Goal: Obtain resource: Obtain resource

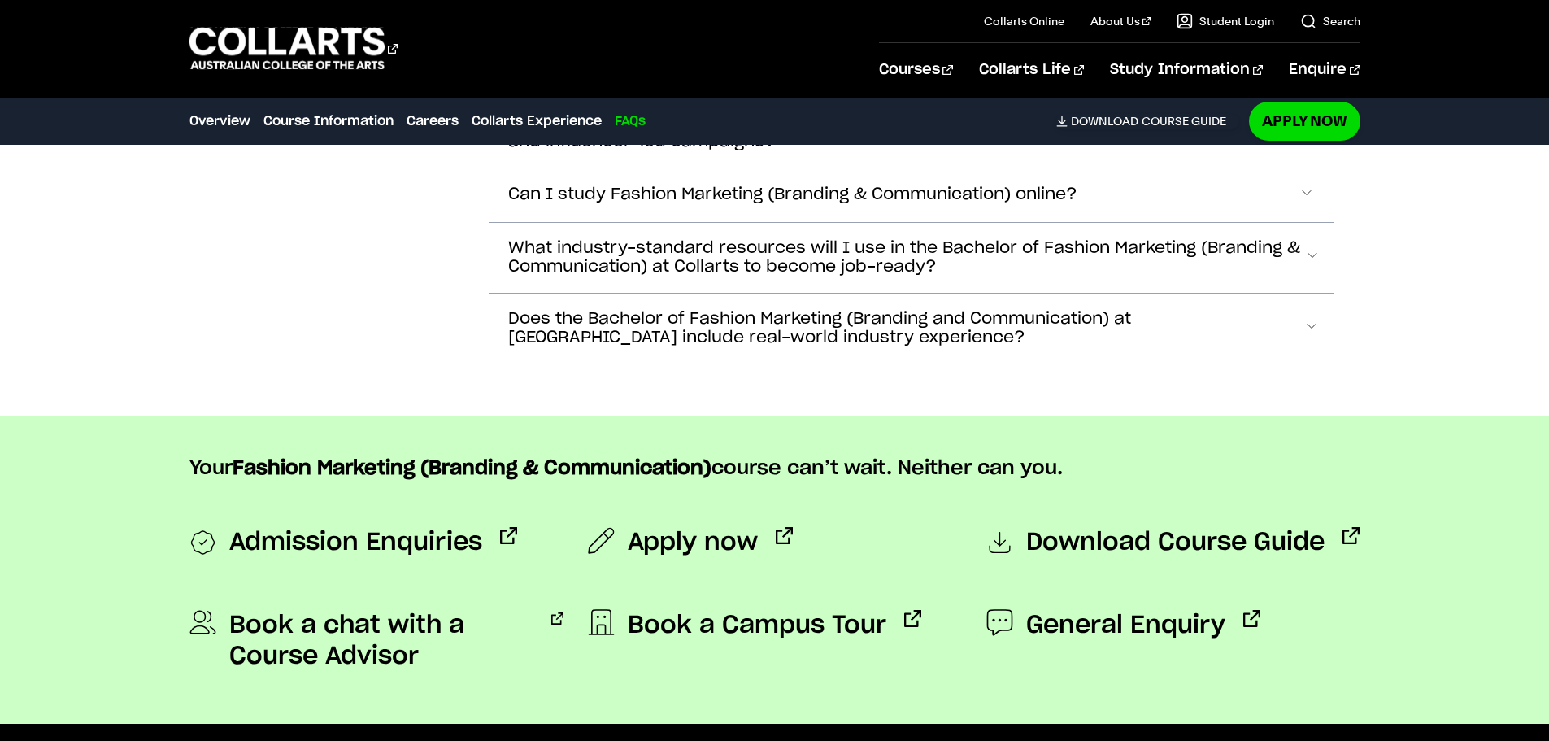
scroll to position [6669, 0]
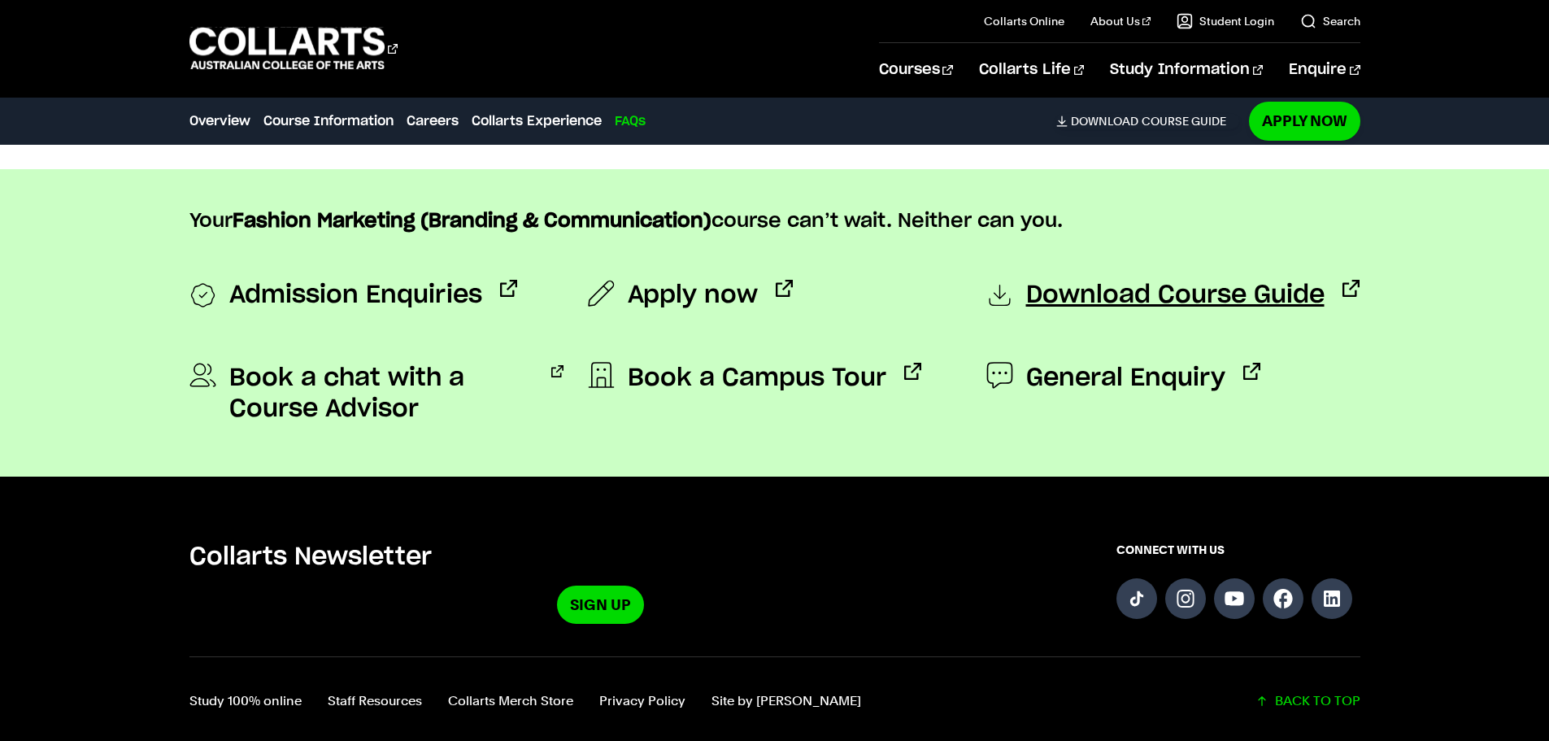
click at [1281, 281] on span "Download Course Guide" at bounding box center [1175, 296] width 298 height 33
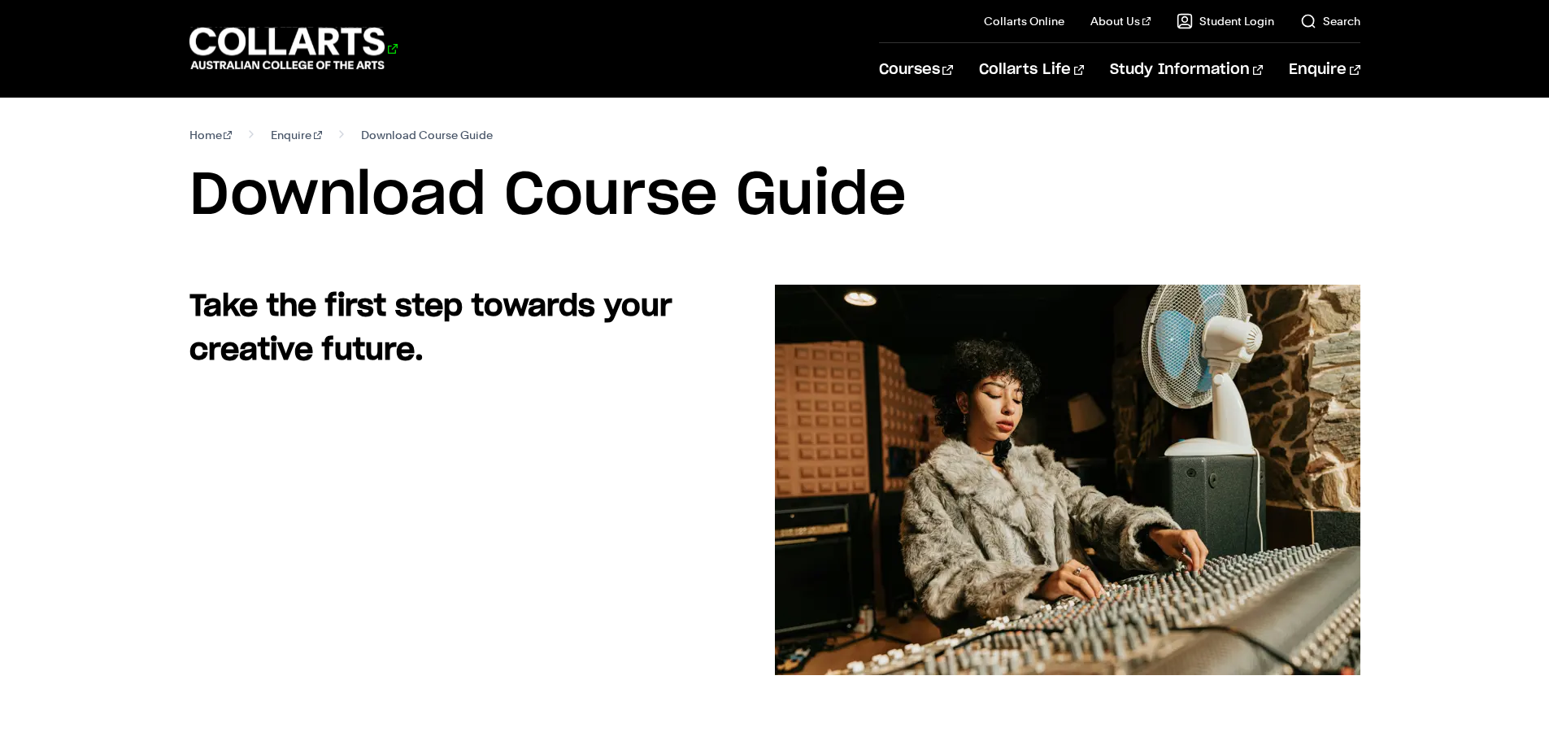
click at [348, 69] on 1 "Go to homepage" at bounding box center [287, 49] width 196 height 42
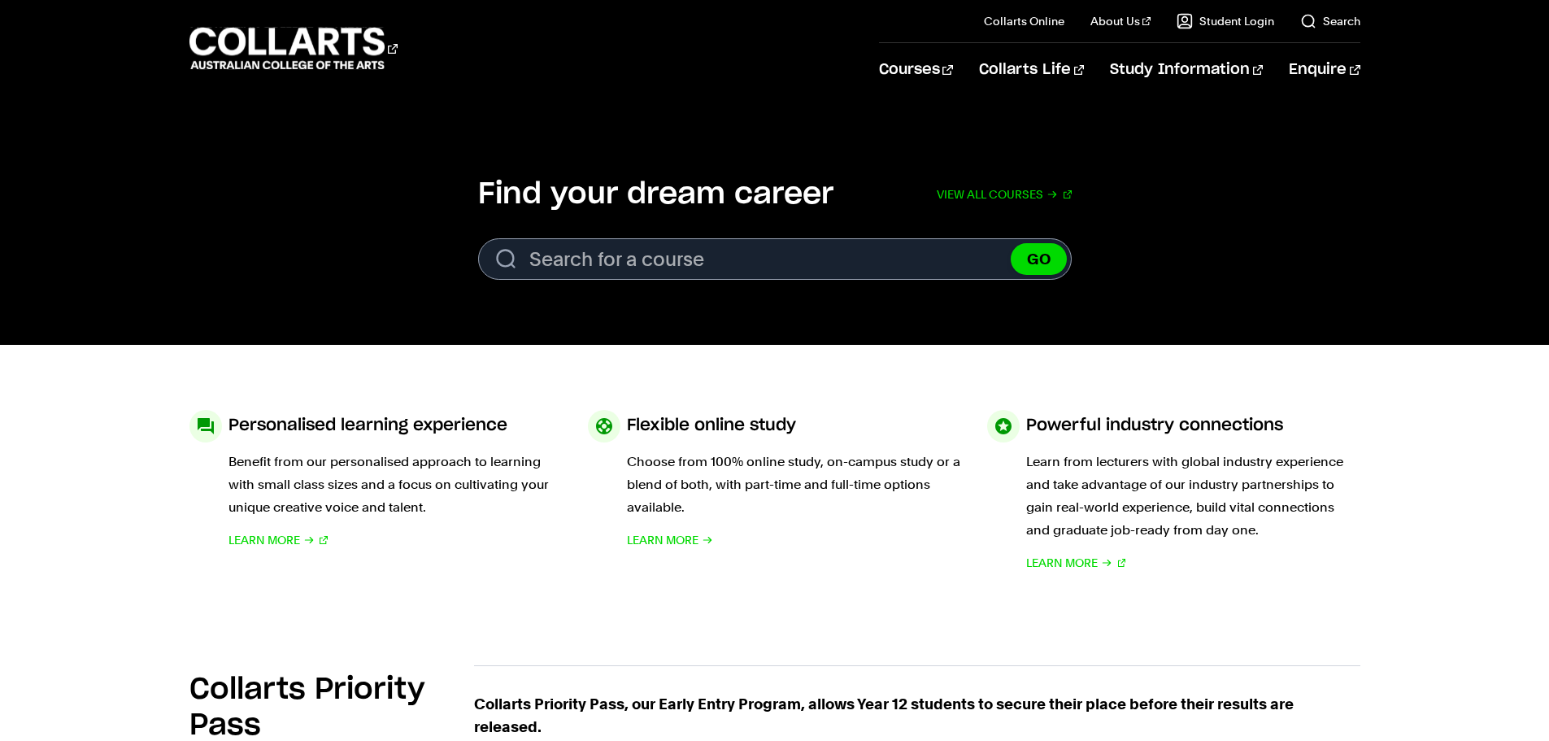
scroll to position [488, 0]
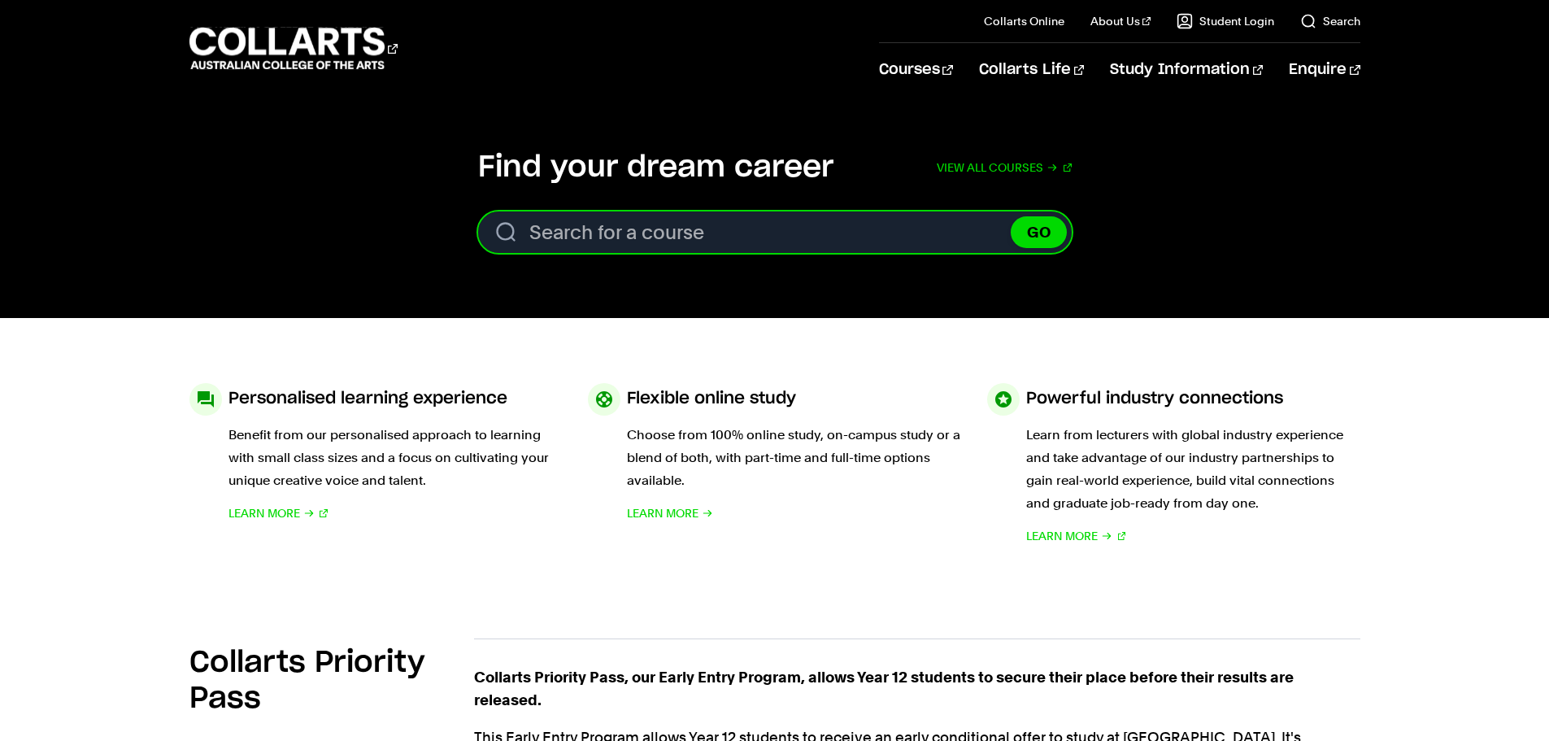
click at [579, 230] on input "Search for a course" at bounding box center [775, 231] width 594 height 41
click at [1029, 174] on link "View all courses" at bounding box center [1004, 168] width 135 height 36
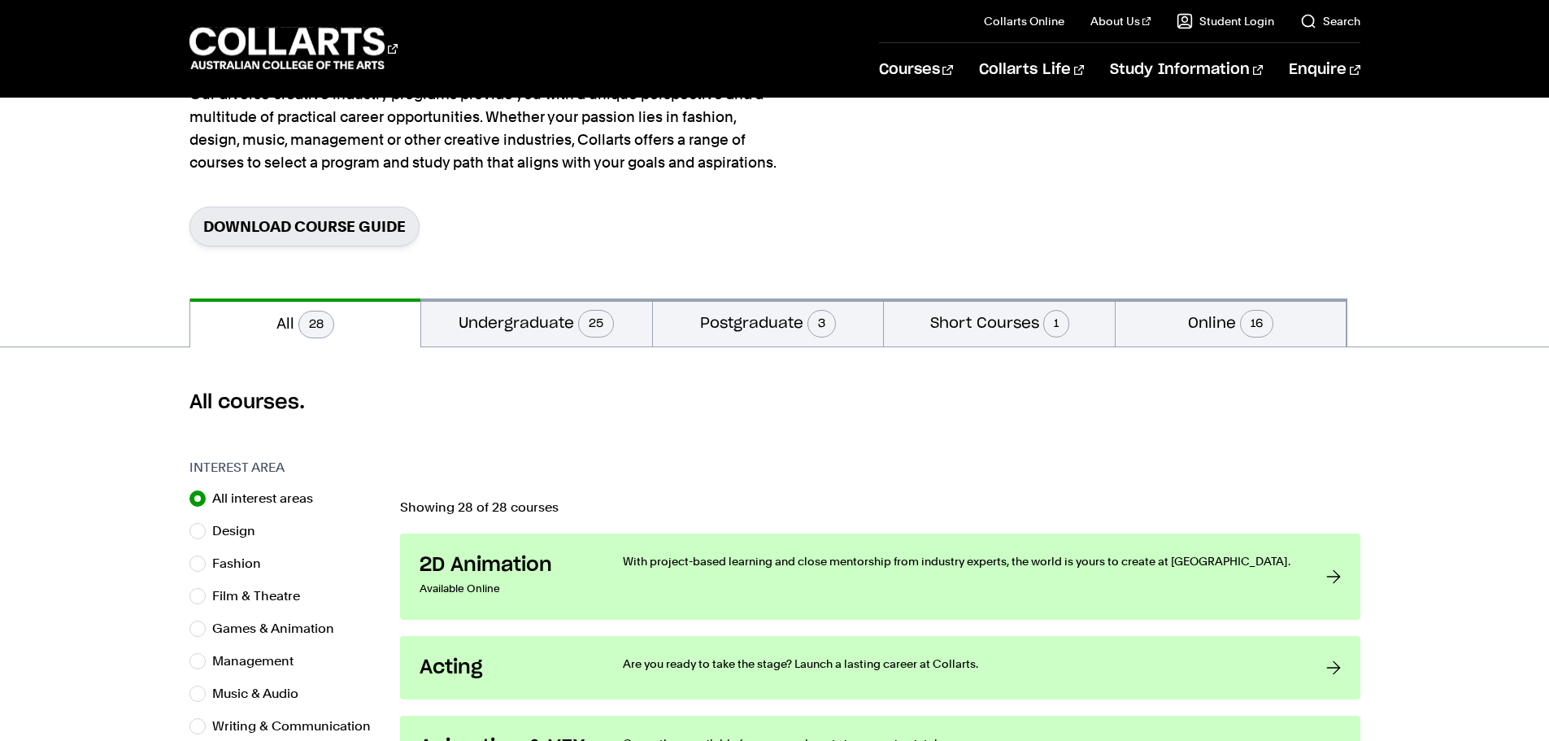
scroll to position [244, 0]
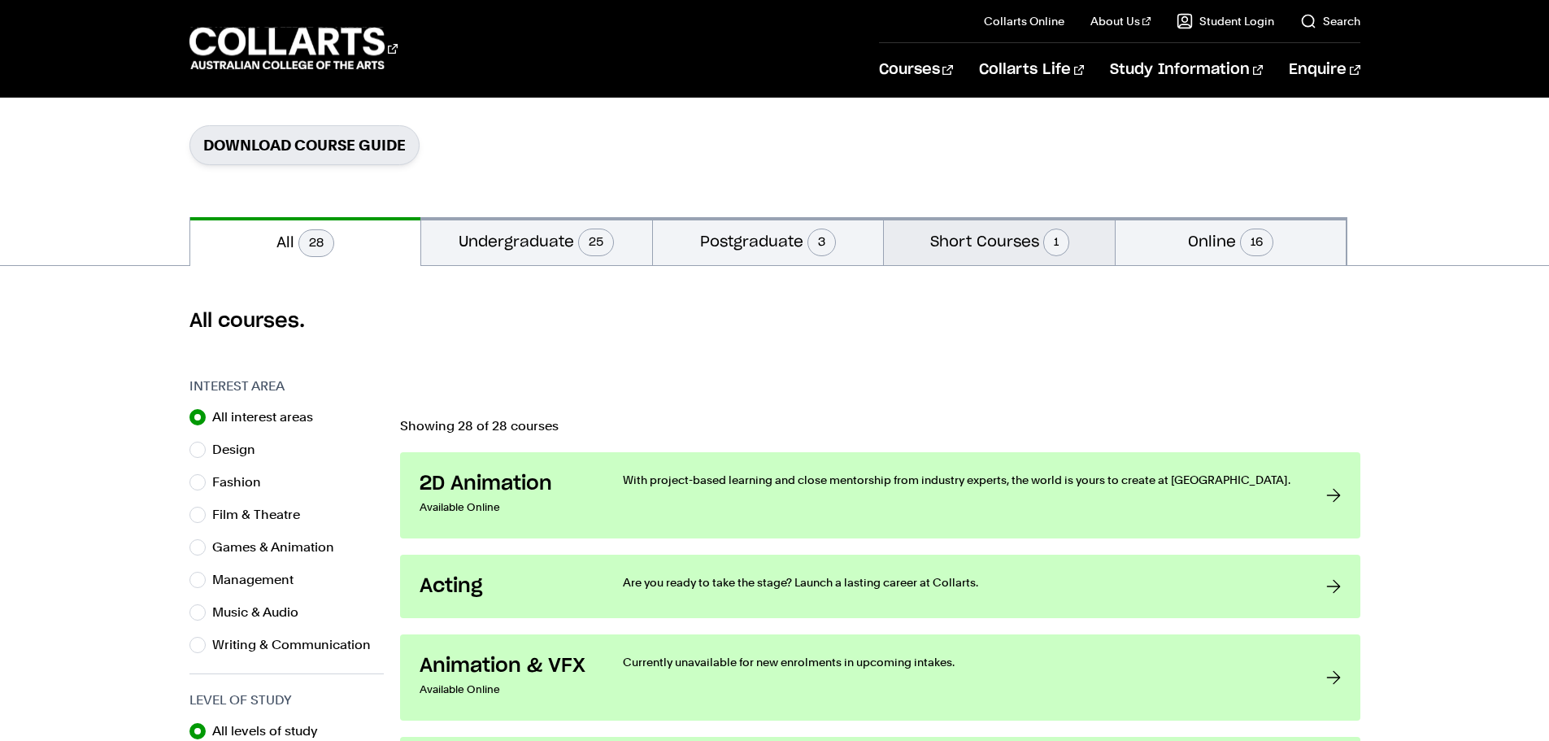
click at [994, 239] on button "Short Courses 1" at bounding box center [999, 241] width 231 height 48
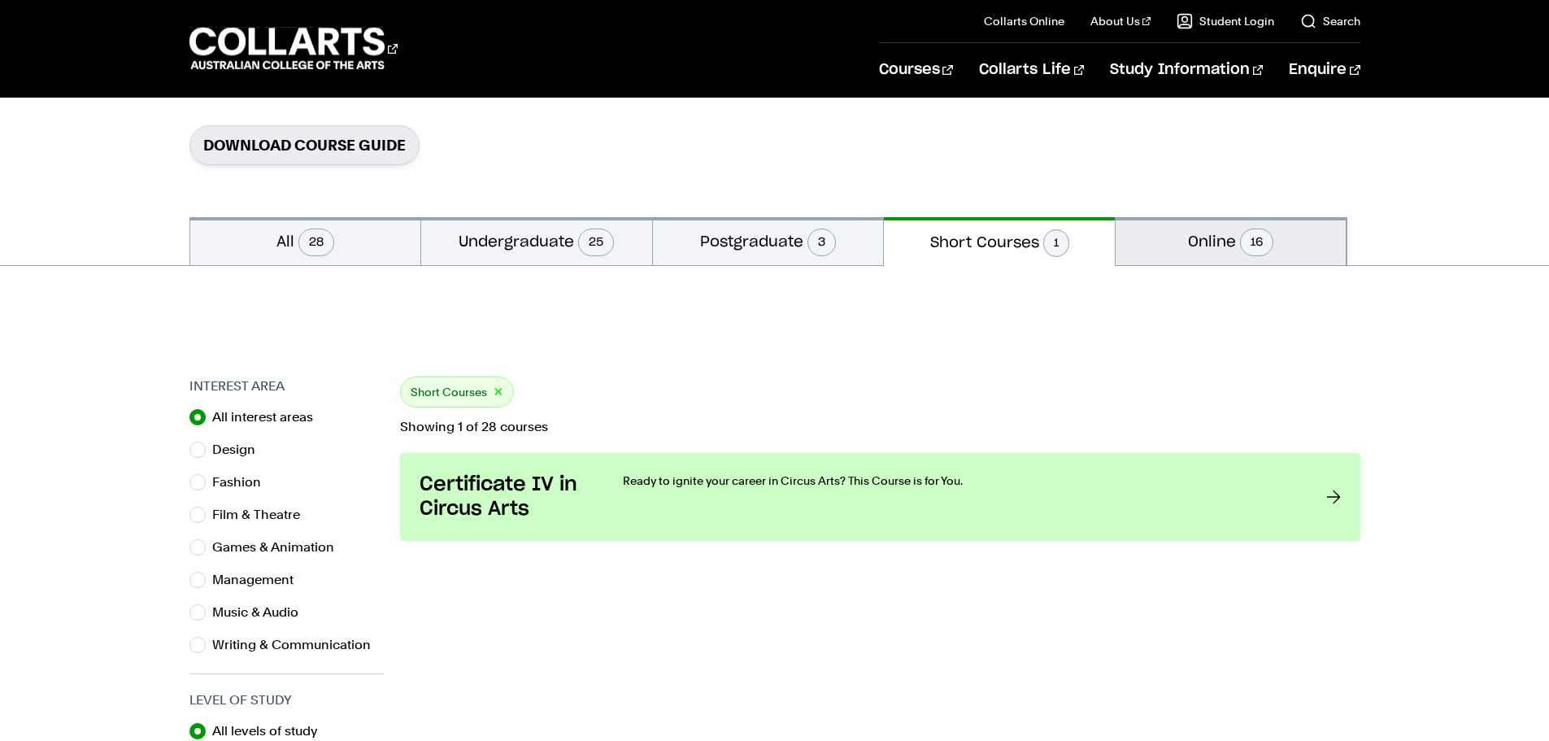
click at [1157, 239] on button "Online 16" at bounding box center [1231, 241] width 231 height 48
radio input "false"
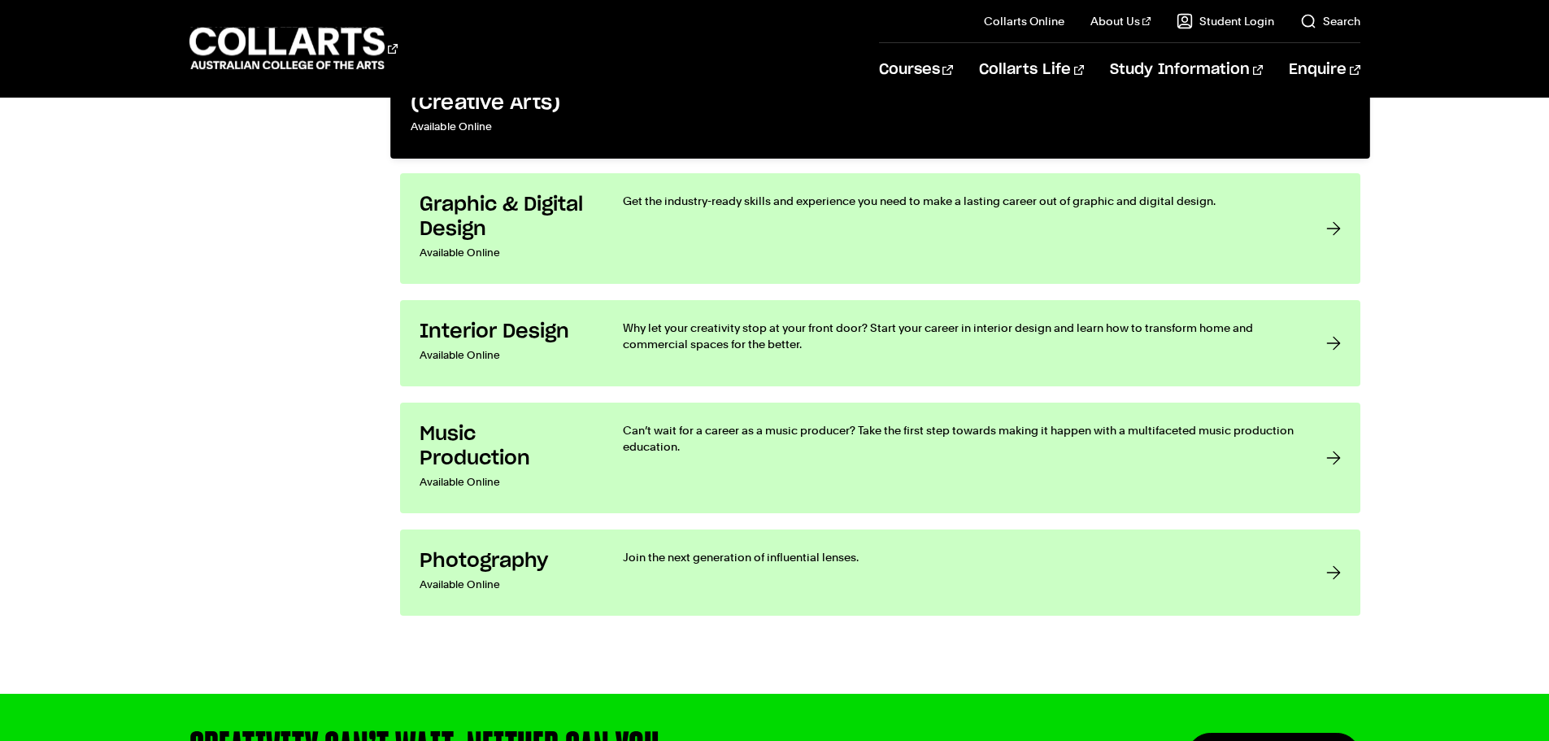
scroll to position [2440, 0]
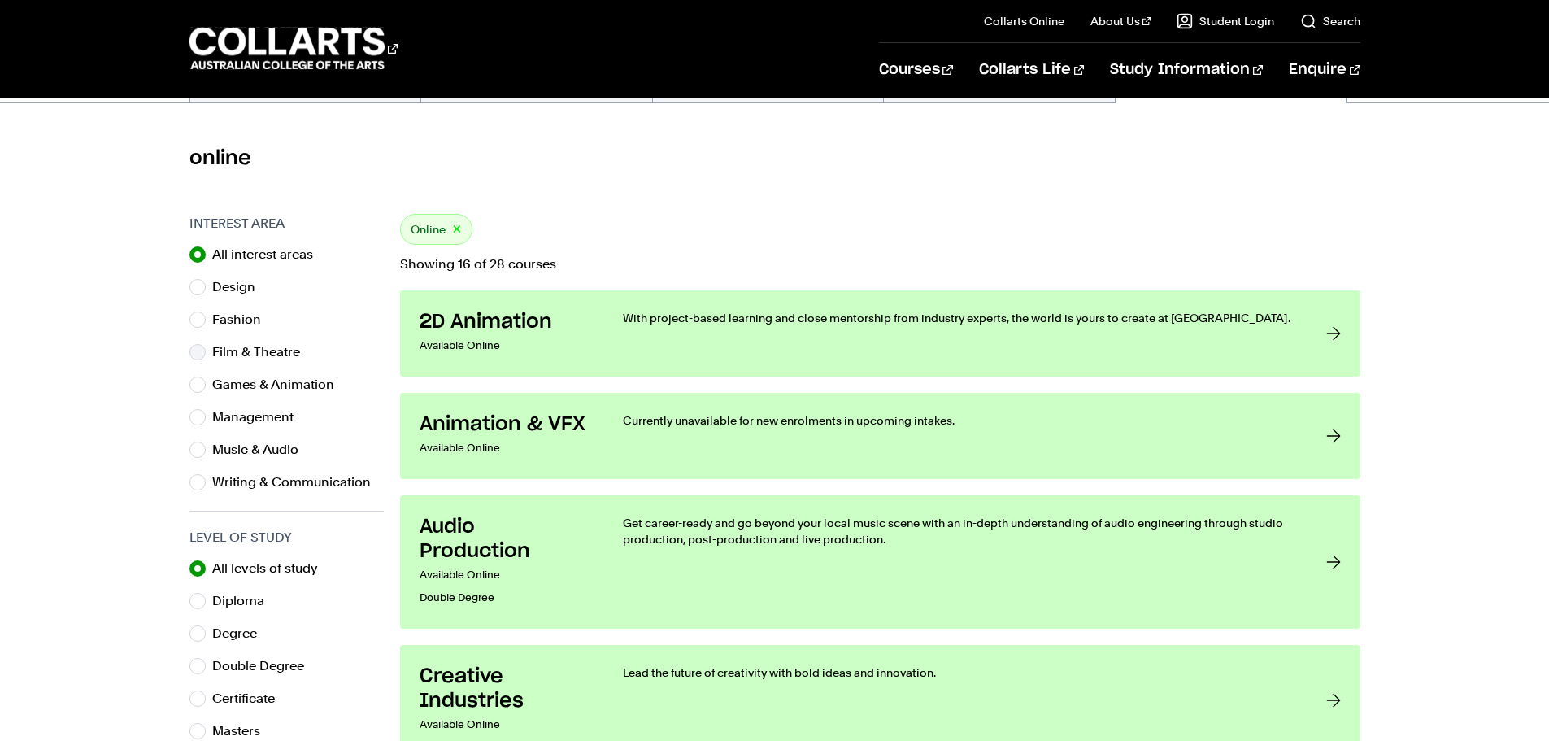
scroll to position [651, 0]
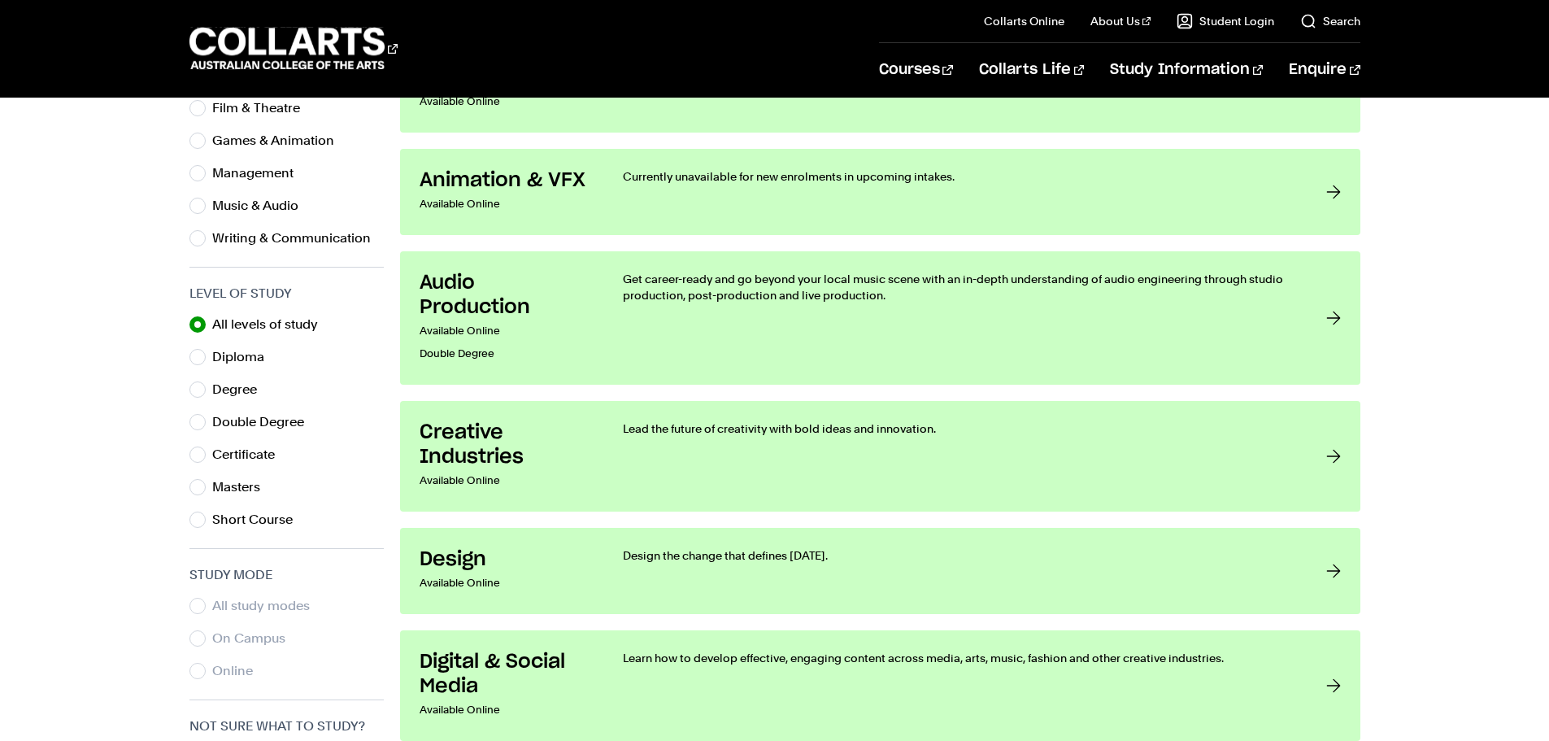
scroll to position [244, 0]
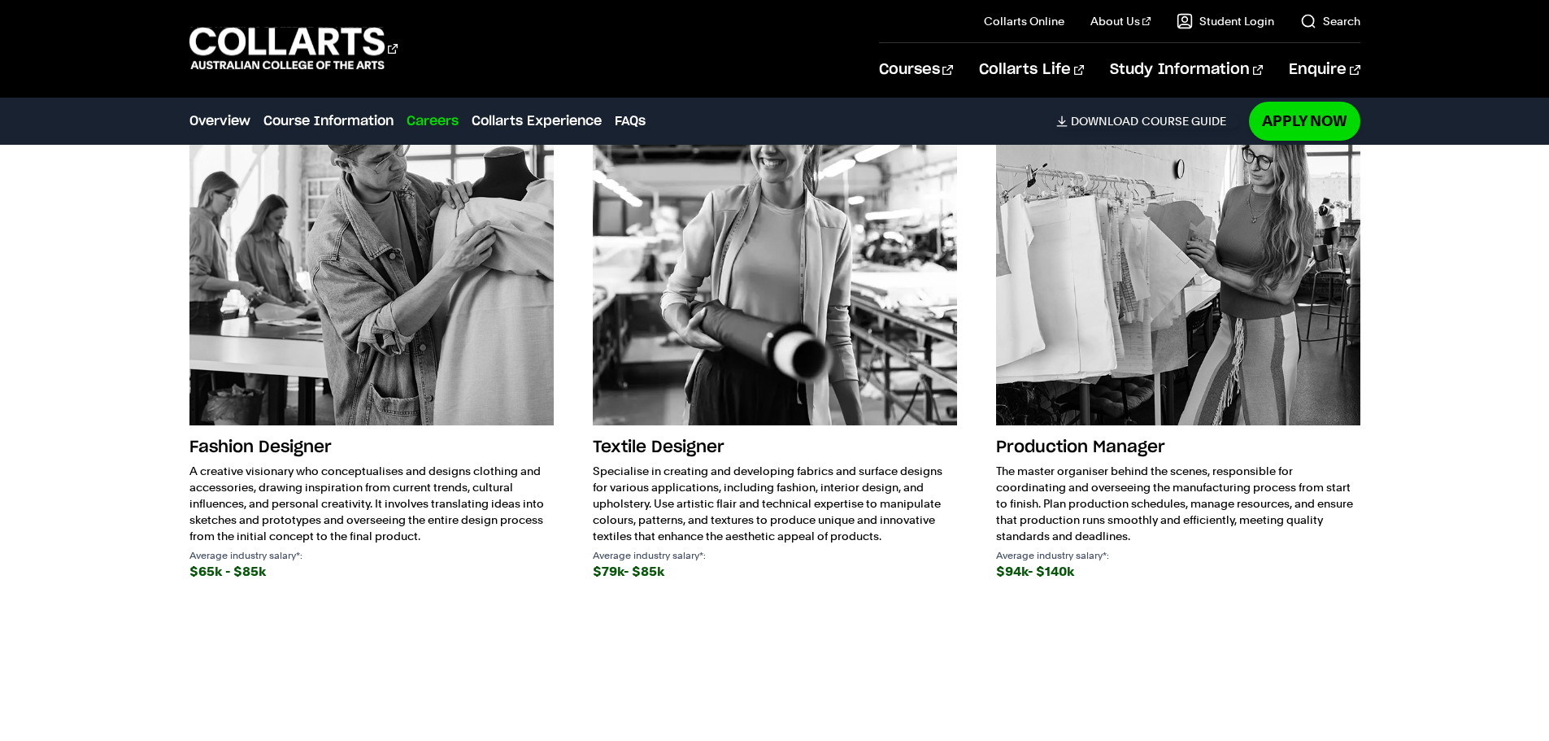
scroll to position [2684, 0]
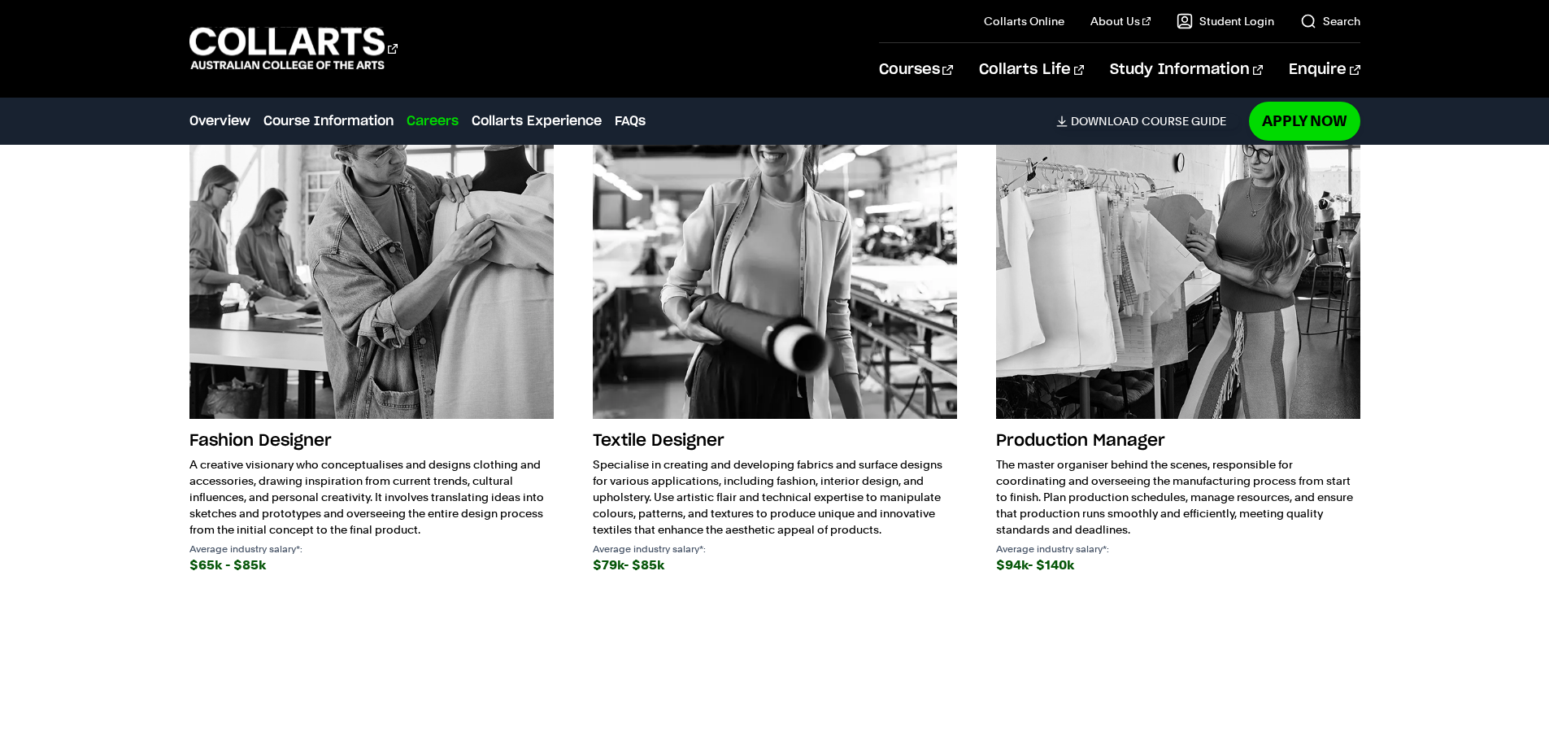
click at [391, 313] on img at bounding box center [371, 236] width 364 height 364
click at [235, 554] on div "$65k - $85k" at bounding box center [371, 565] width 364 height 23
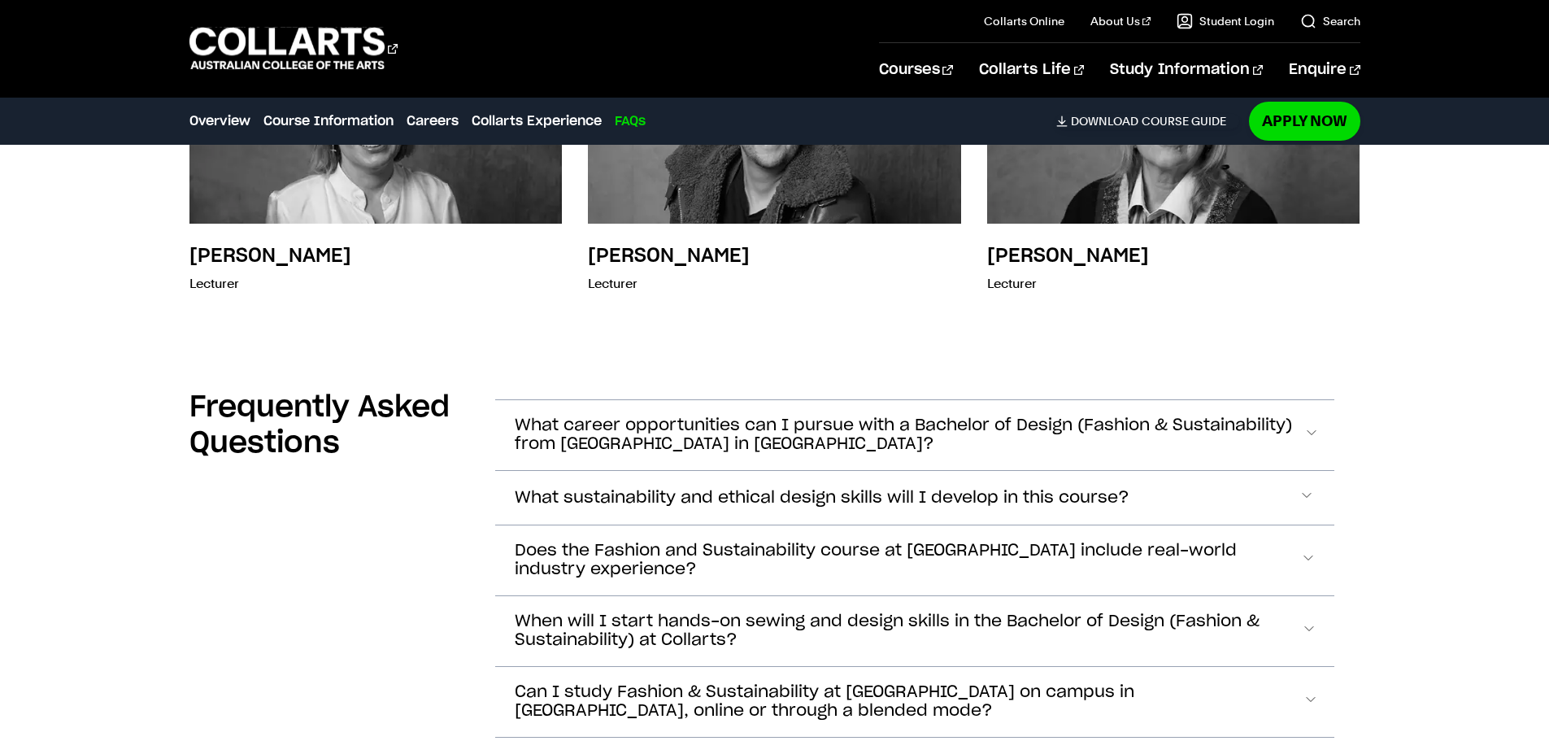
scroll to position [5286, 0]
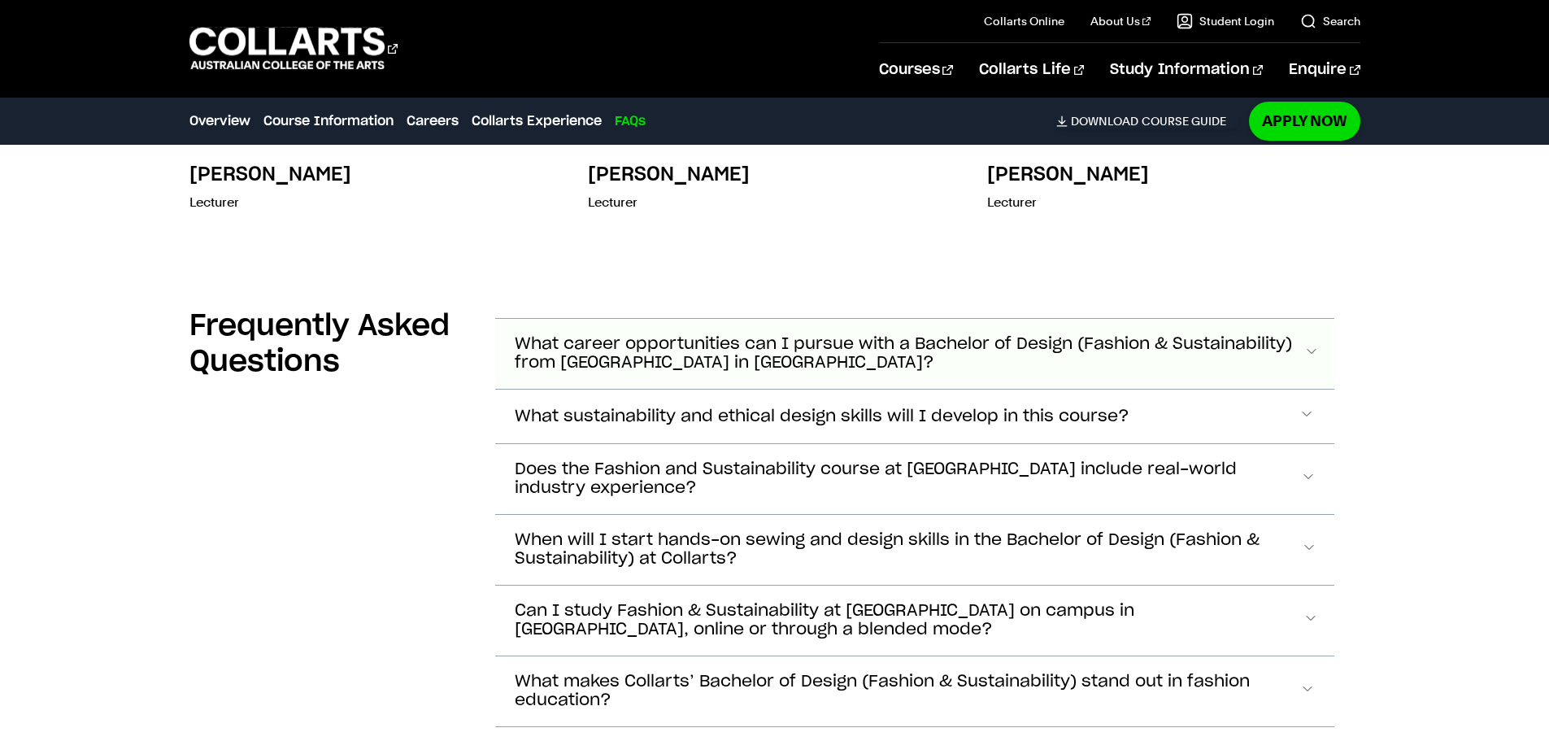
click at [769, 335] on span "What career opportunities can I pursue with a Bachelor of Design (Fashion & Sus…" at bounding box center [910, 353] width 790 height 37
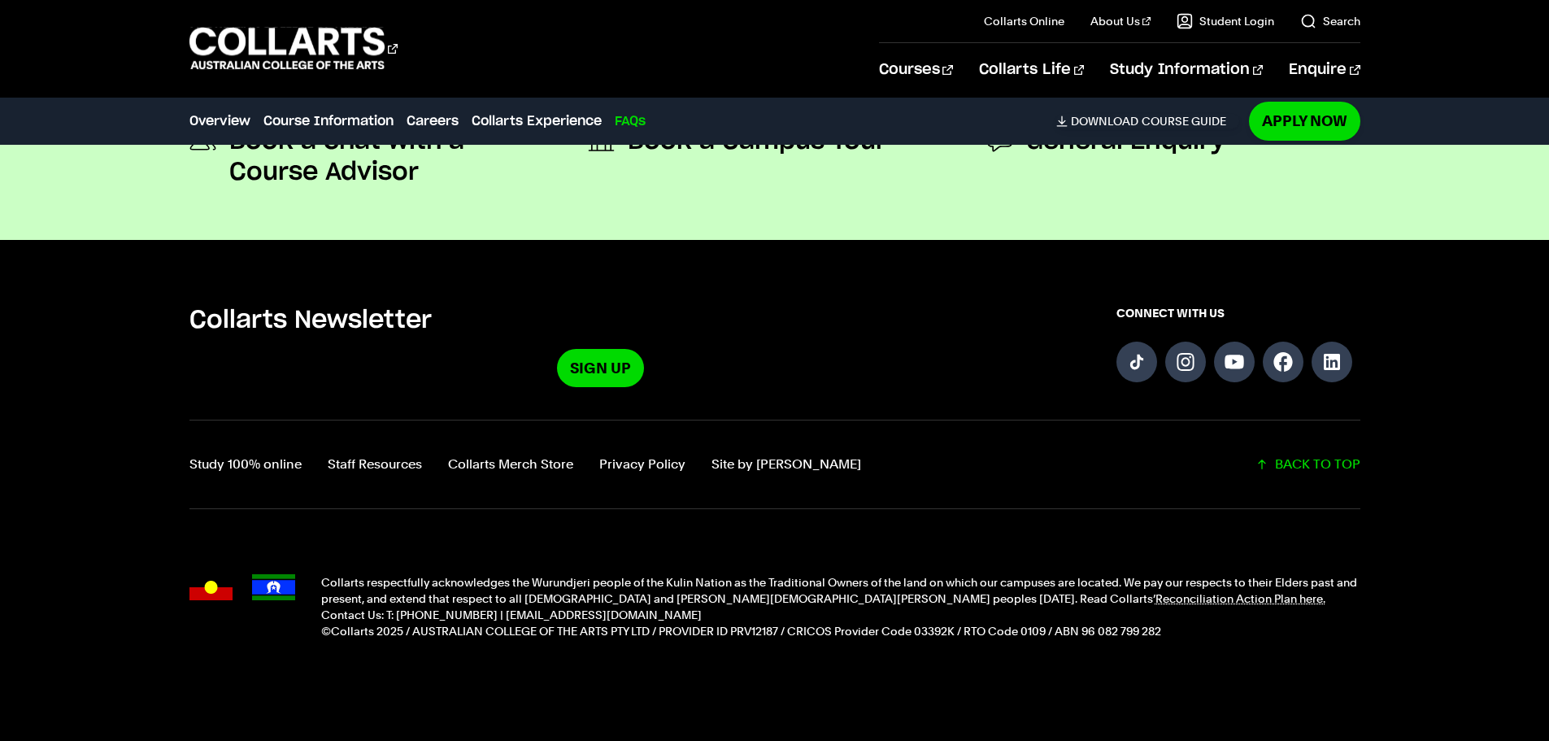
scroll to position [6255, 0]
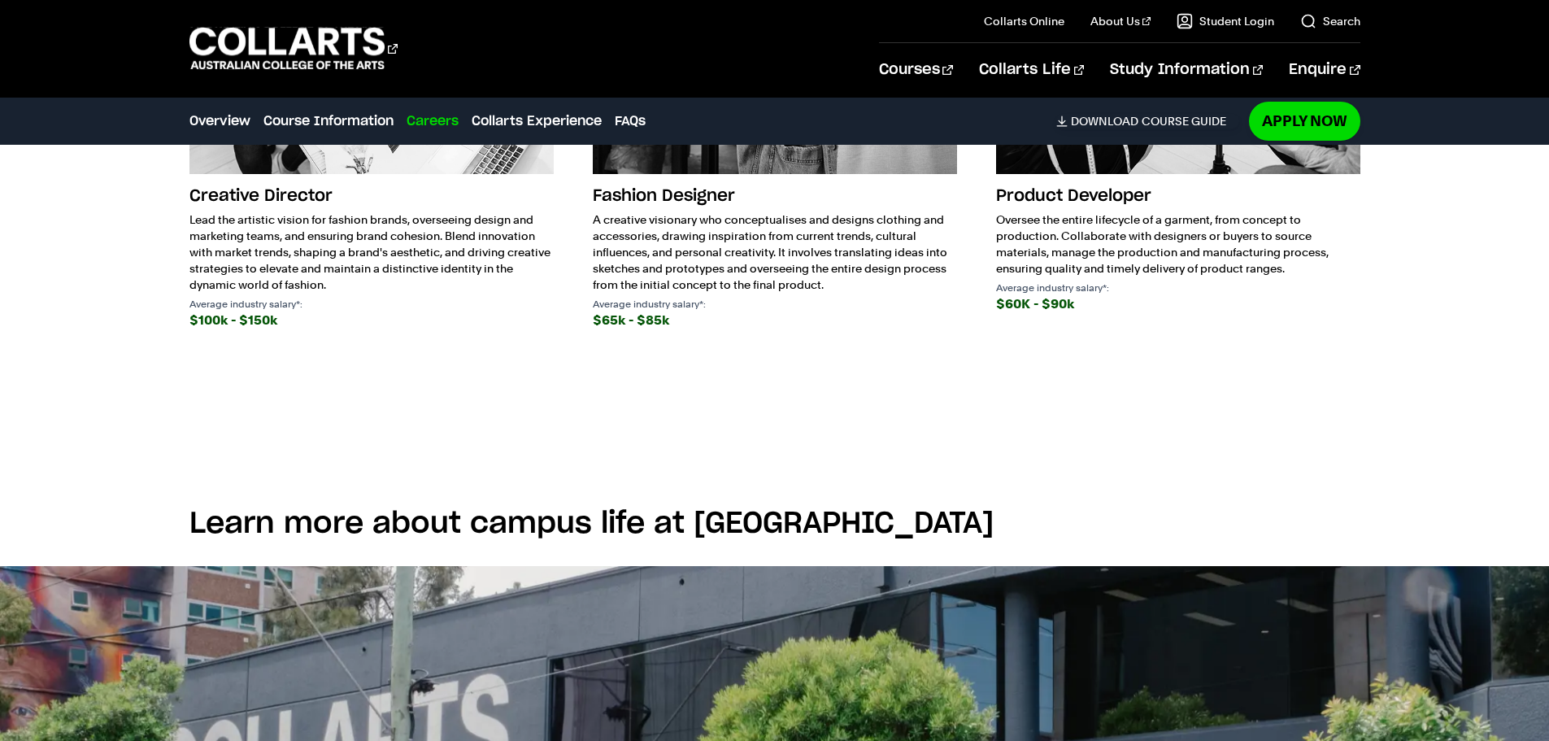
scroll to position [2521, 0]
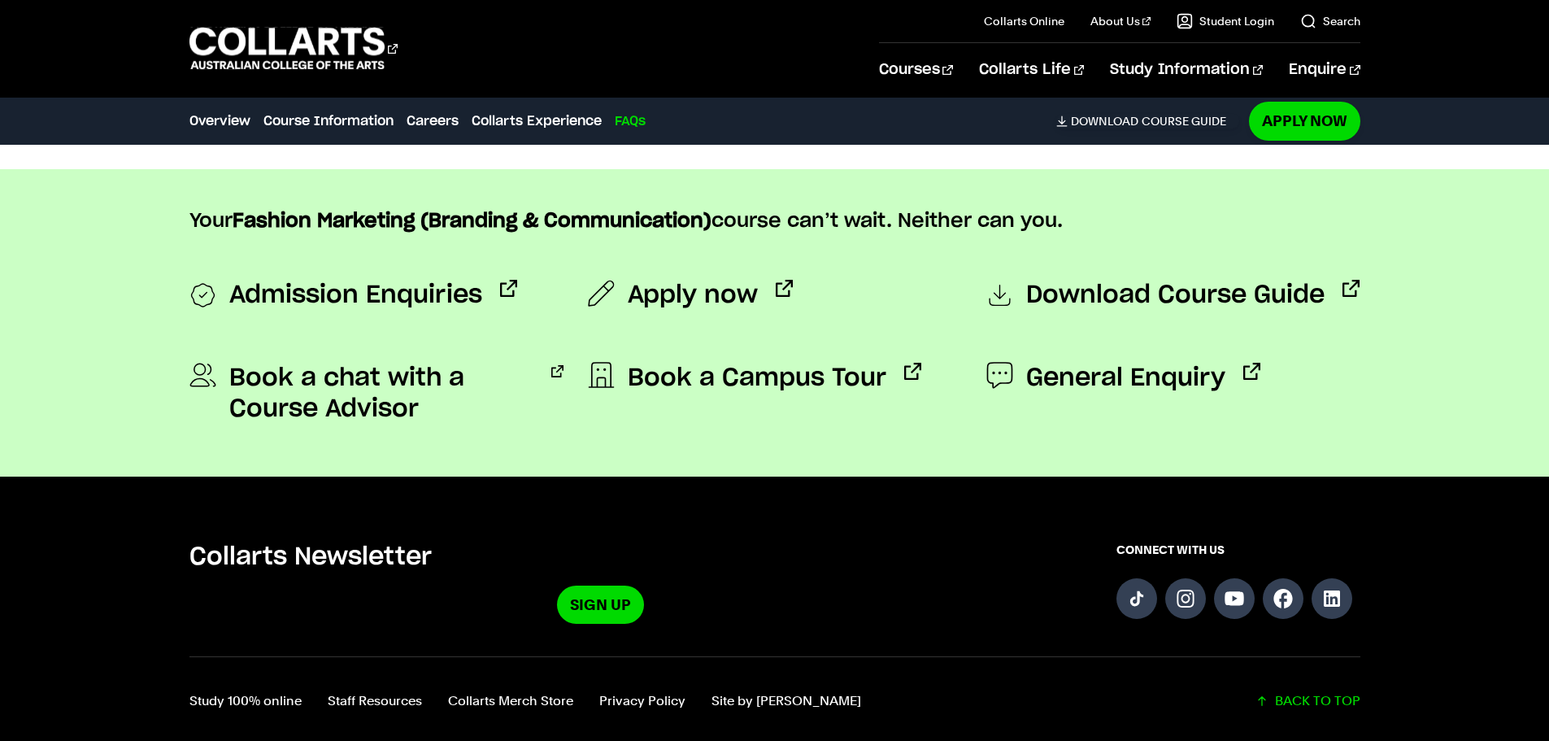
scroll to position [6910, 0]
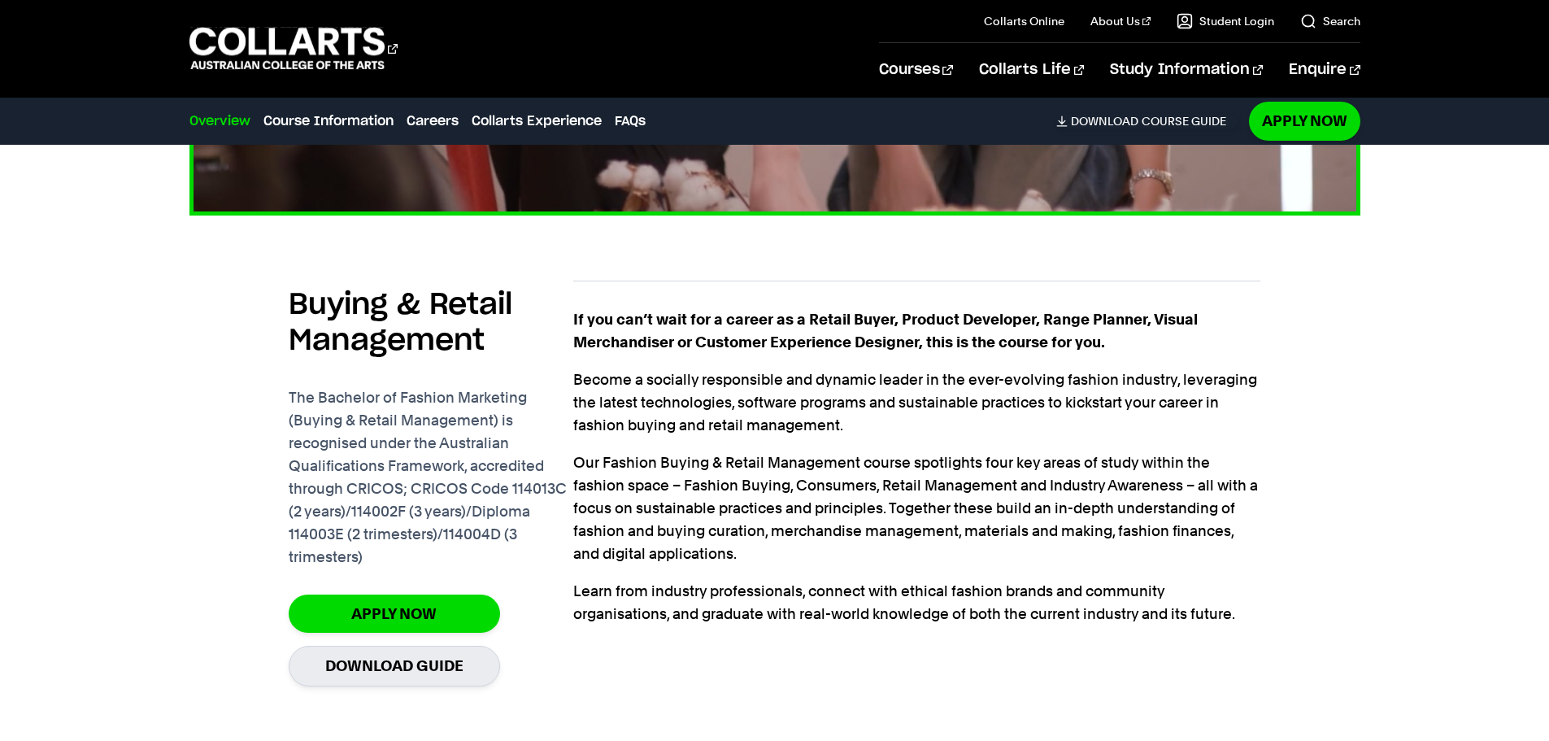
scroll to position [1139, 0]
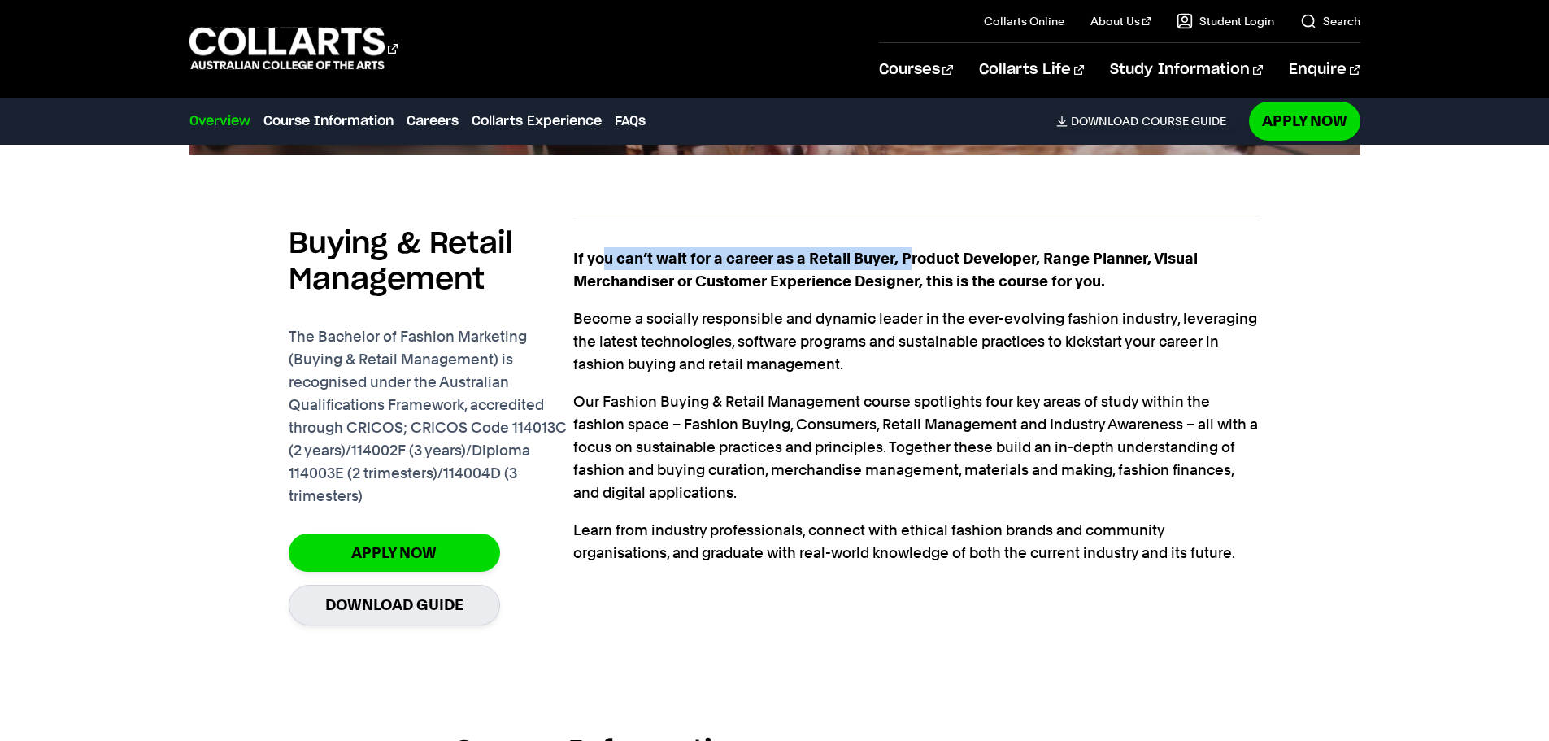
drag, startPoint x: 603, startPoint y: 267, endPoint x: 911, endPoint y: 271, distance: 307.4
click at [911, 271] on strong "If you can’t wait for a career as a Retail Buyer, Product Developer, Range Plan…" at bounding box center [885, 270] width 625 height 40
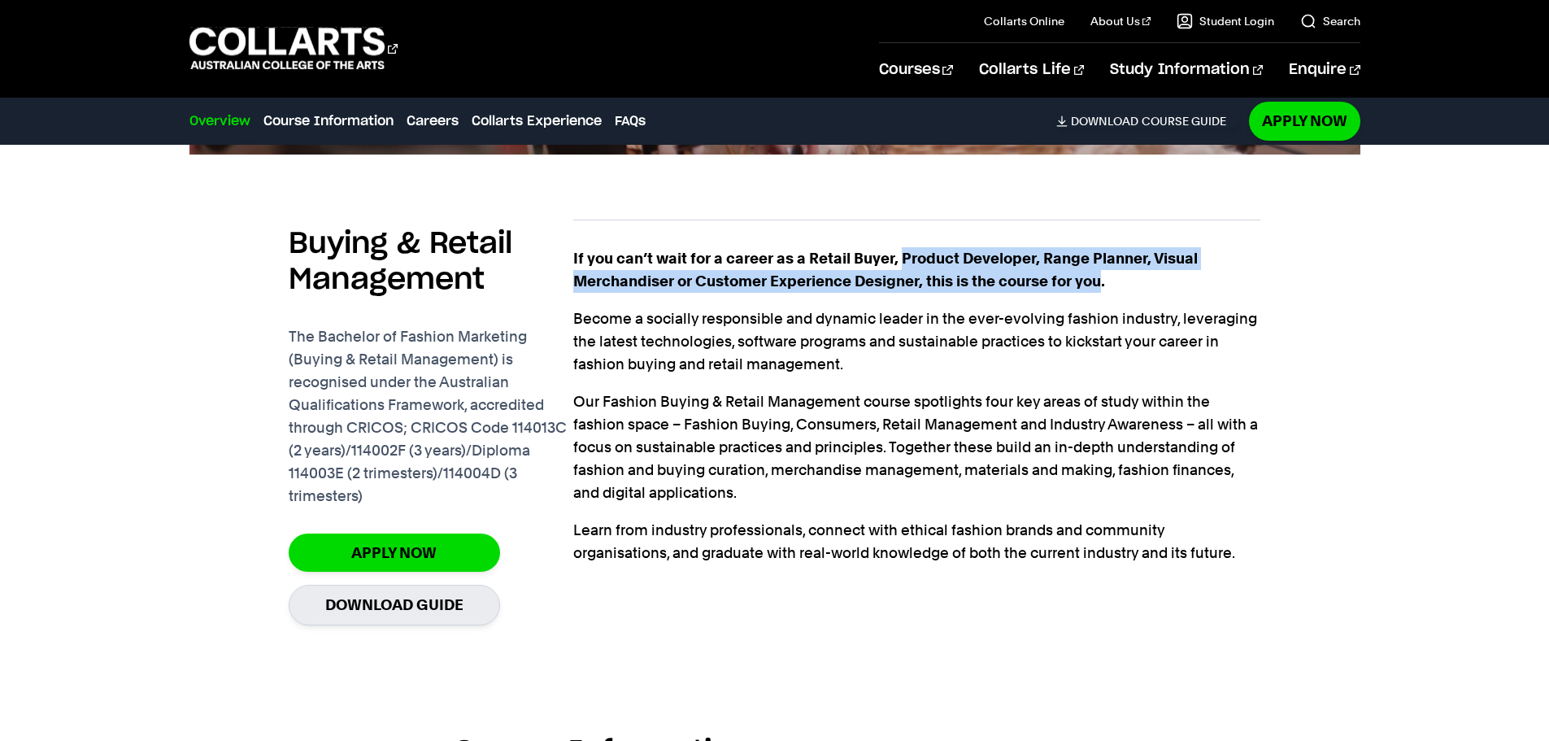
drag, startPoint x: 911, startPoint y: 271, endPoint x: 1080, endPoint y: 296, distance: 171.0
click at [1080, 290] on strong "If you can’t wait for a career as a Retail Buyer, Product Developer, Range Plan…" at bounding box center [885, 270] width 625 height 40
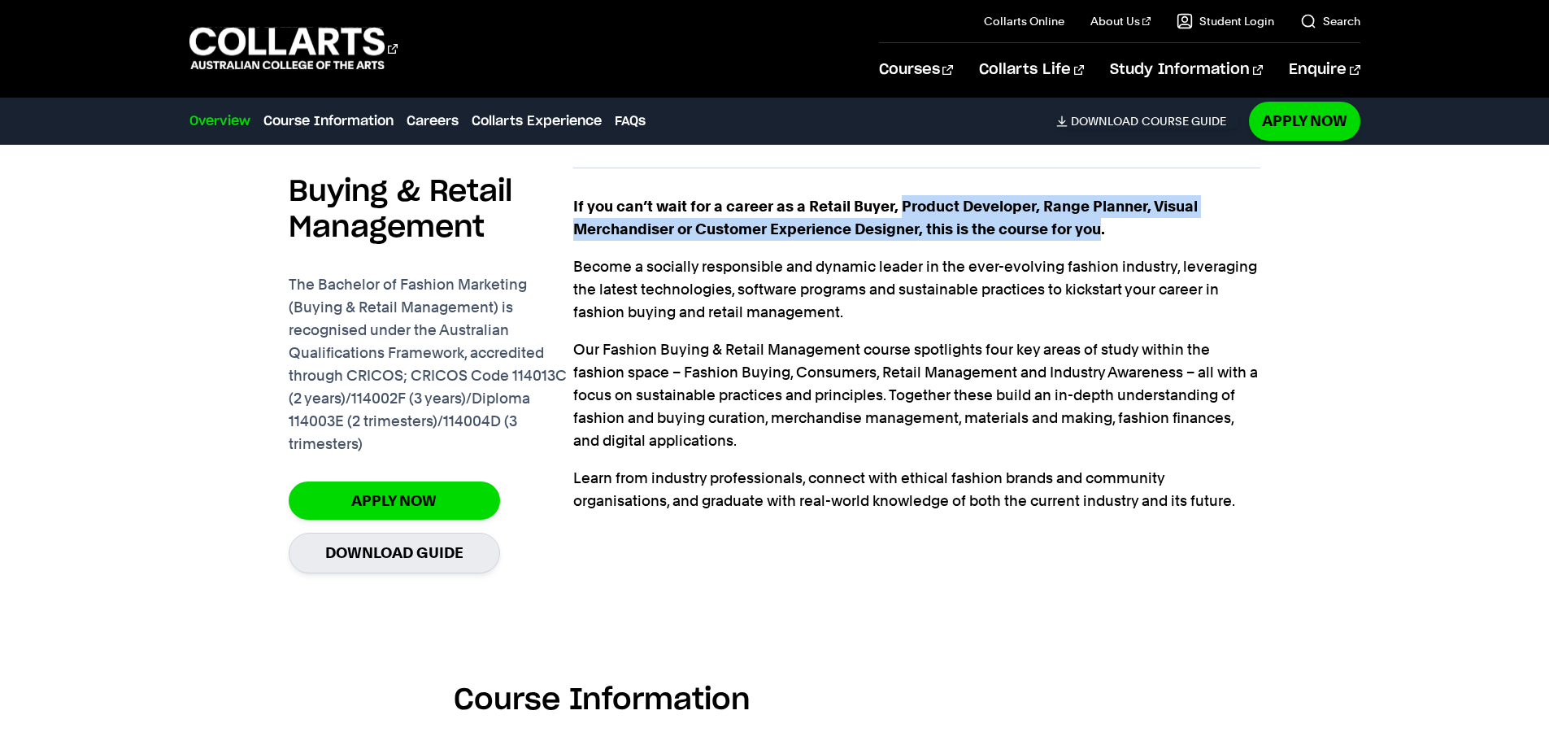
scroll to position [1382, 0]
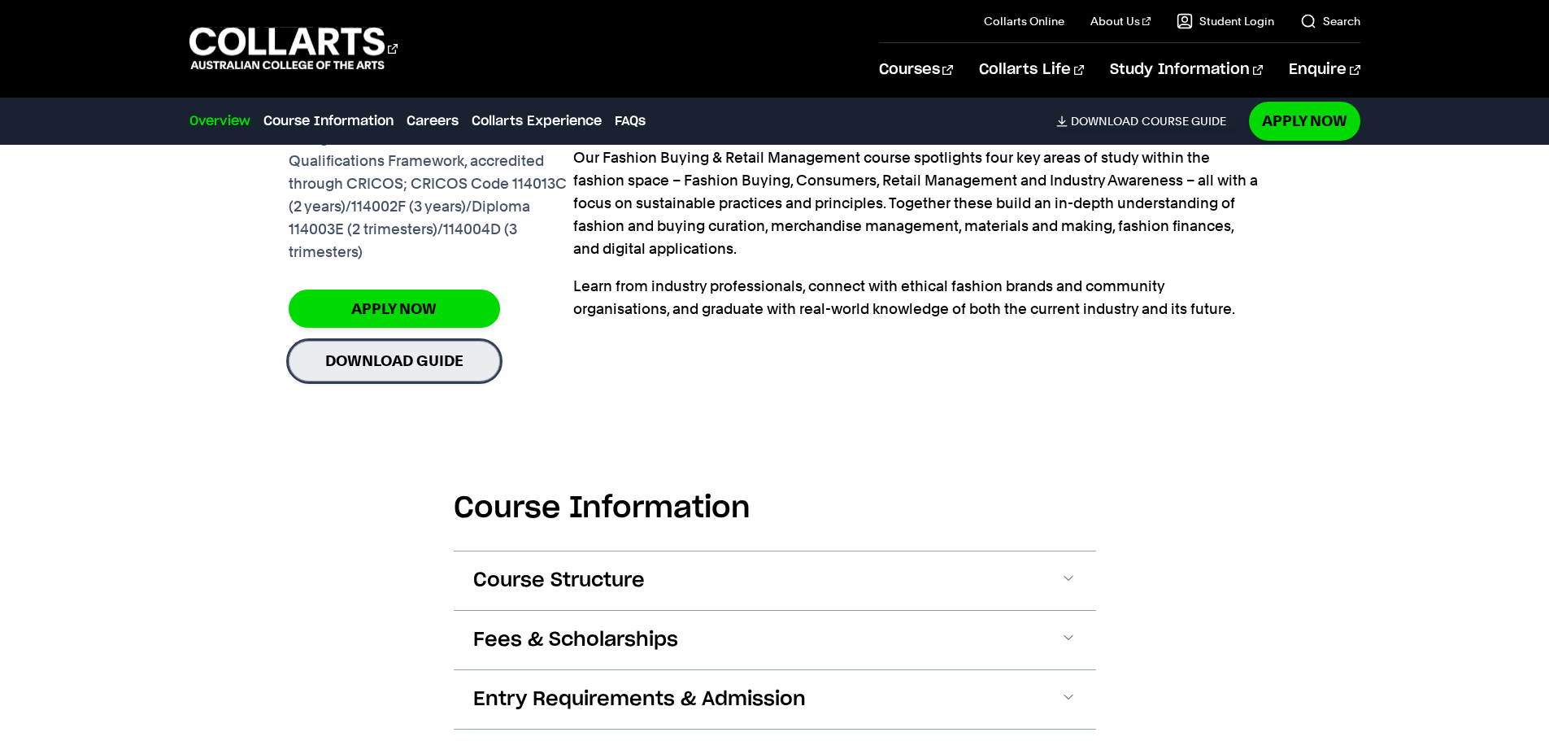
click at [401, 377] on link "Download Guide" at bounding box center [394, 361] width 211 height 40
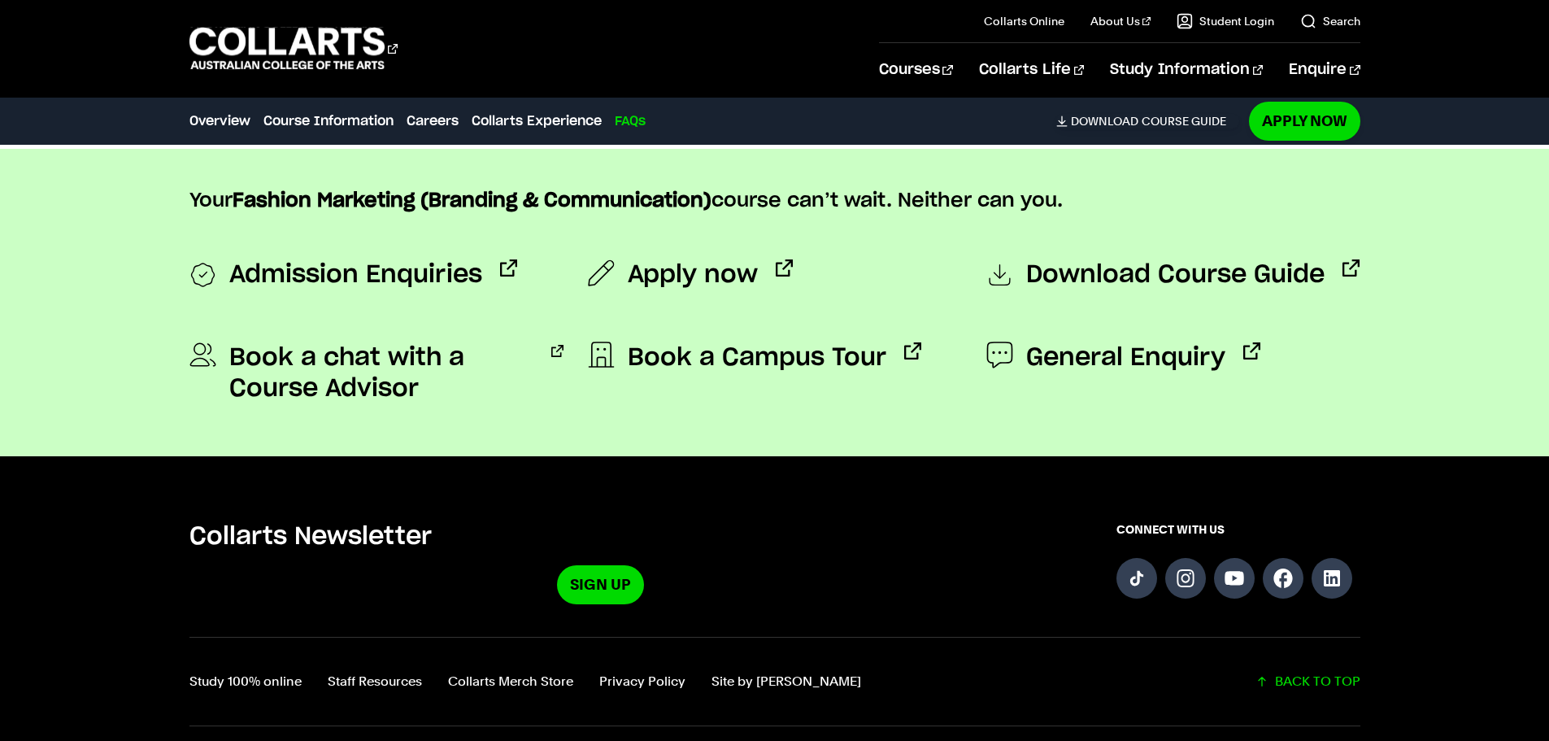
scroll to position [6910, 0]
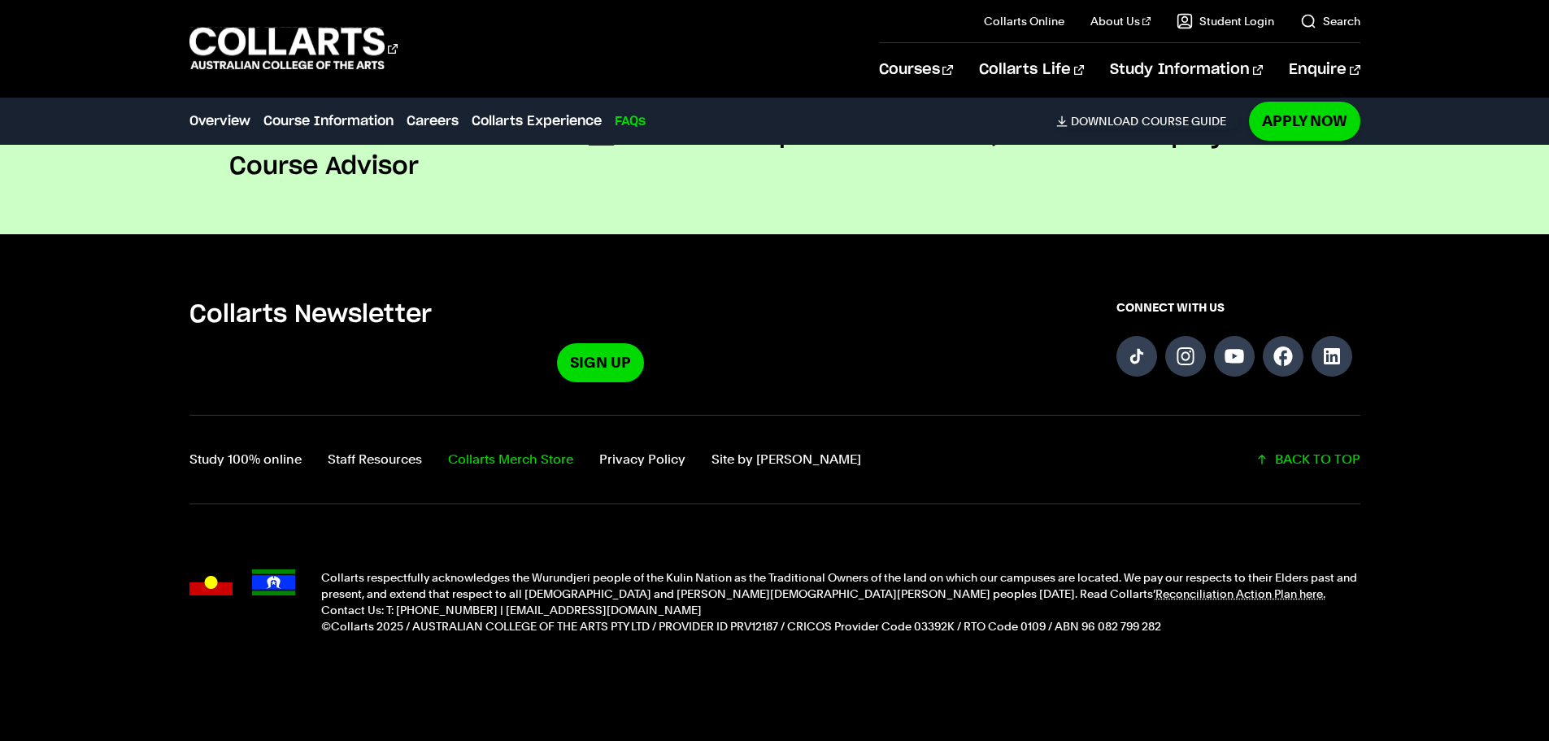
click at [536, 448] on link "Collarts Merch Store" at bounding box center [510, 459] width 125 height 23
